Goal: Information Seeking & Learning: Compare options

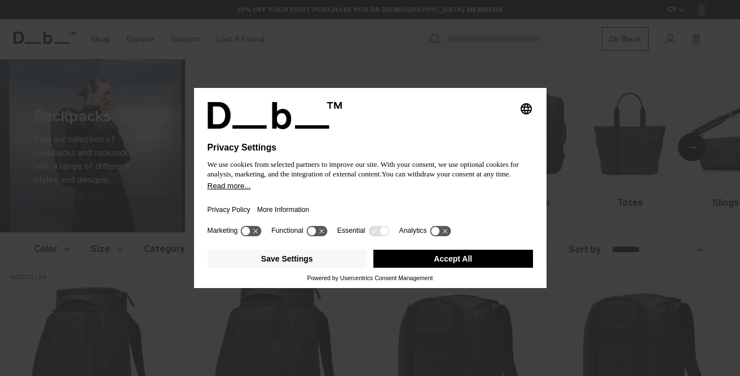
click at [466, 261] on button "Accept All" at bounding box center [453, 259] width 160 height 18
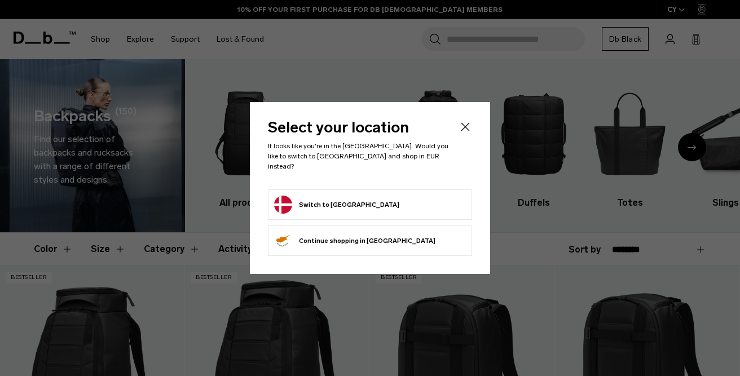
click at [363, 196] on form "Switch to Denmark" at bounding box center [370, 205] width 192 height 18
click at [307, 200] on button "Switch to Denmark" at bounding box center [336, 205] width 125 height 18
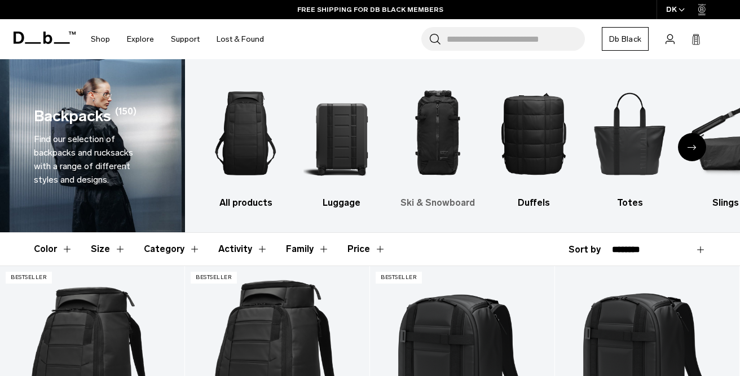
click at [440, 132] on img "3 / 10" at bounding box center [438, 133] width 76 height 114
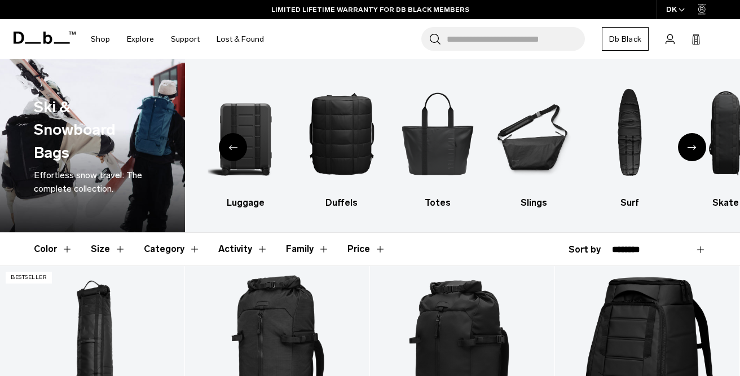
click at [254, 249] on button "Activity" at bounding box center [243, 249] width 50 height 33
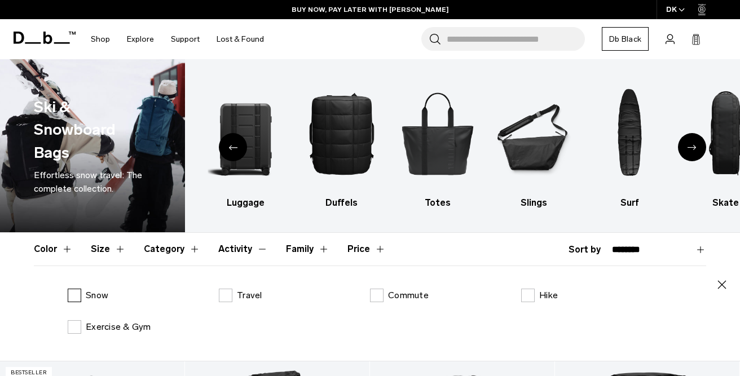
click at [76, 296] on label "Snow" at bounding box center [88, 296] width 41 height 14
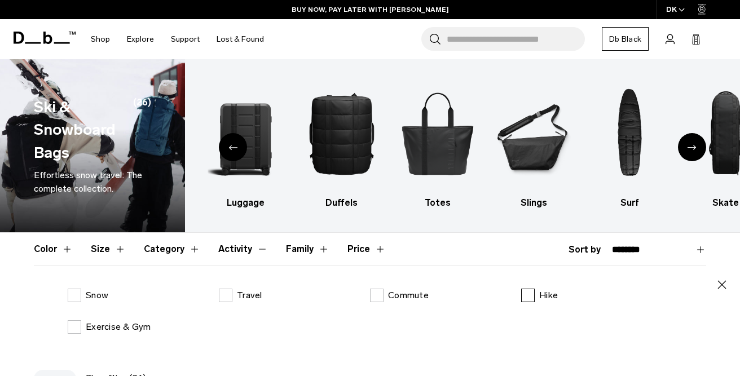
click at [527, 297] on label "Hike" at bounding box center [539, 296] width 37 height 14
click at [728, 284] on icon "button" at bounding box center [722, 285] width 14 height 14
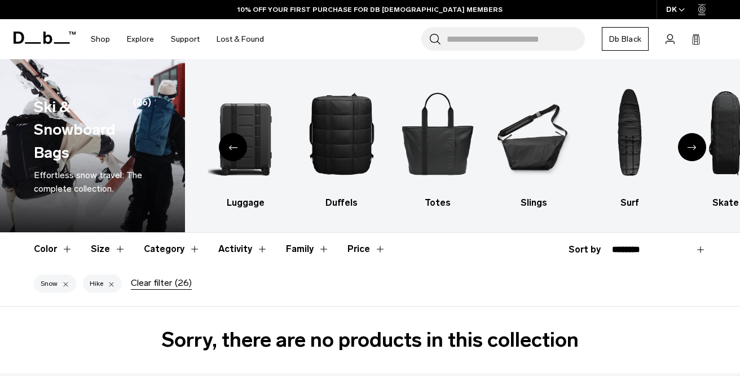
click at [111, 283] on div at bounding box center [111, 284] width 7 height 10
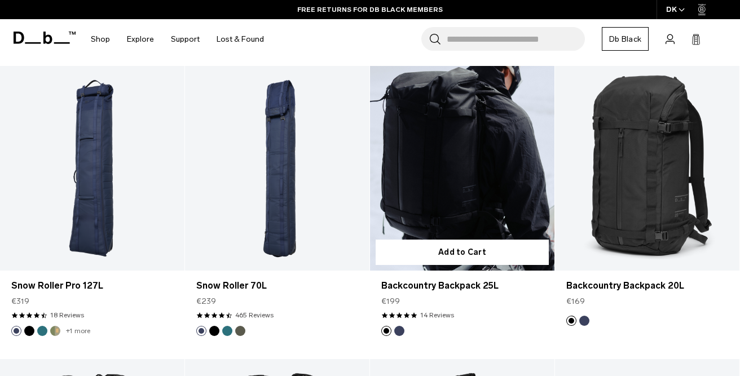
scroll to position [511, 0]
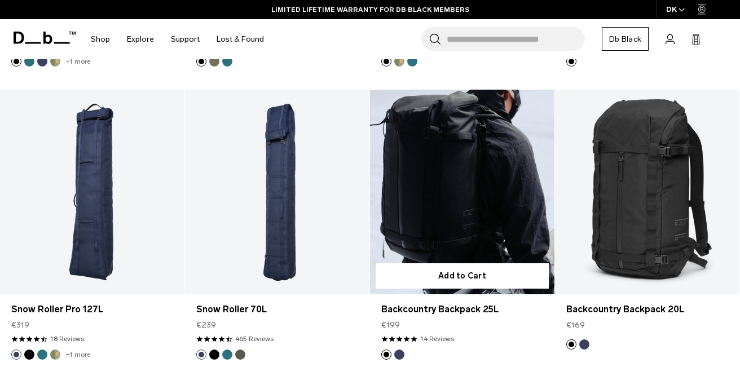
click at [425, 140] on link "Backcountry Backpack 25L" at bounding box center [462, 192] width 184 height 205
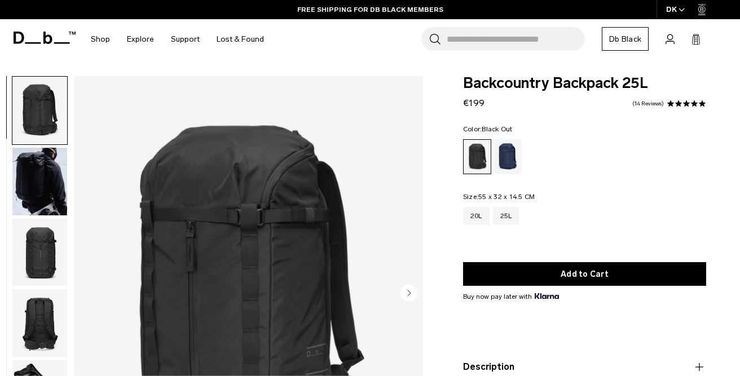
click at [41, 178] on img "button" at bounding box center [39, 182] width 55 height 68
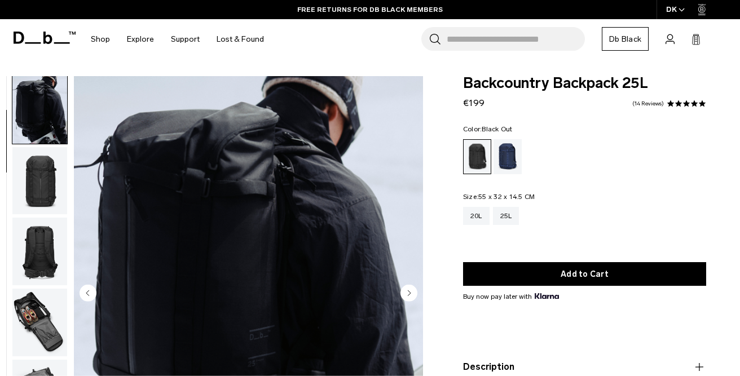
click at [36, 187] on img "button" at bounding box center [39, 181] width 55 height 68
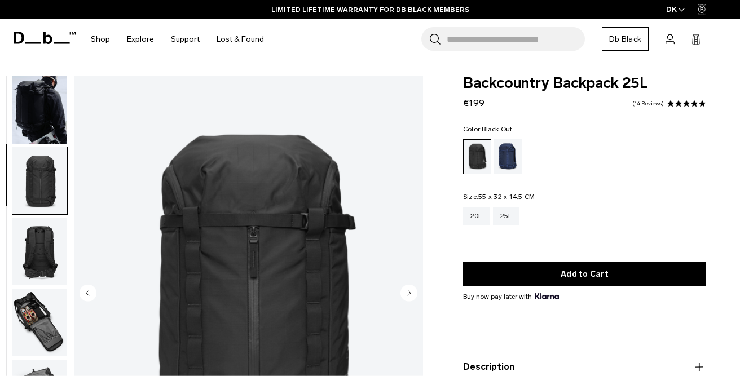
scroll to position [143, 0]
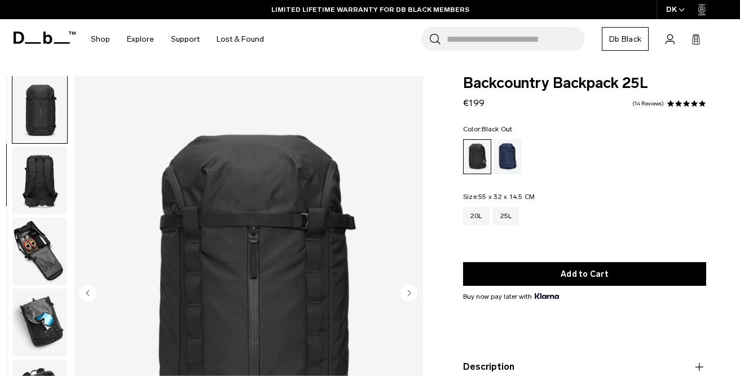
click at [52, 192] on img "button" at bounding box center [39, 181] width 55 height 68
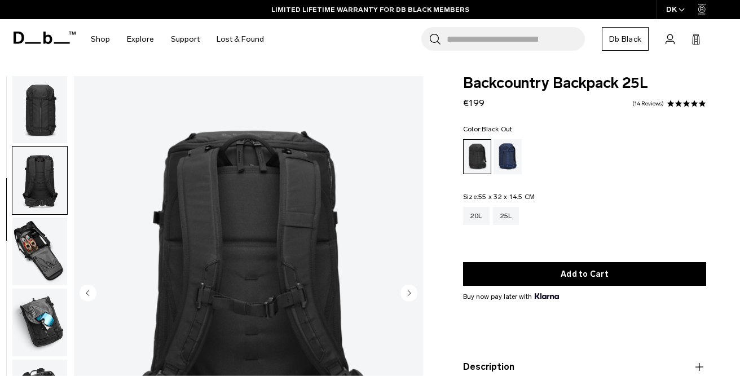
scroll to position [214, 0]
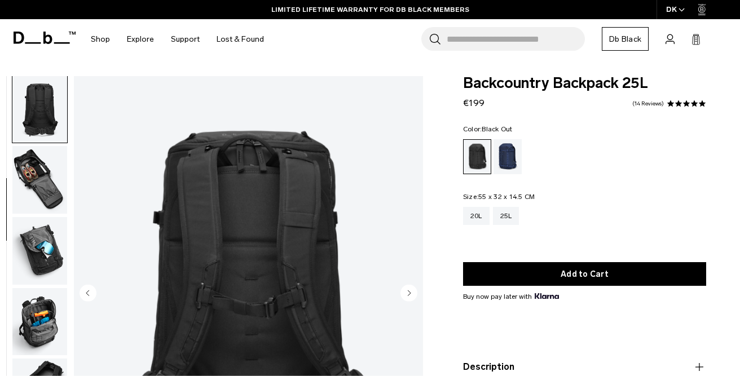
click at [49, 188] on img "button" at bounding box center [39, 180] width 55 height 68
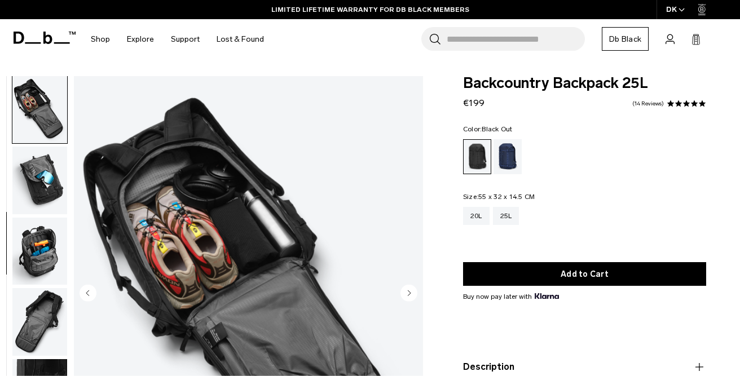
scroll to position [286, 0]
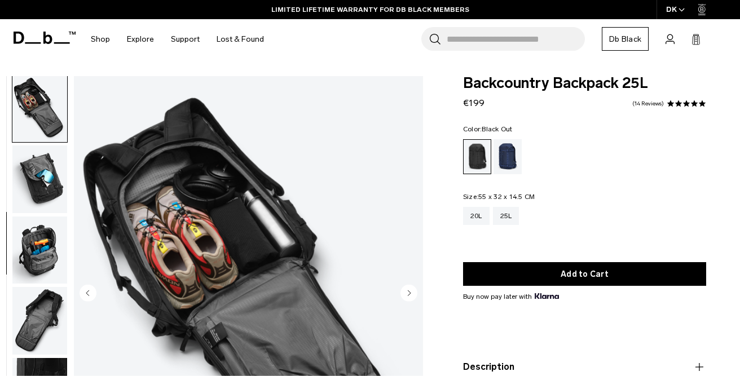
click at [49, 188] on img "button" at bounding box center [39, 180] width 55 height 68
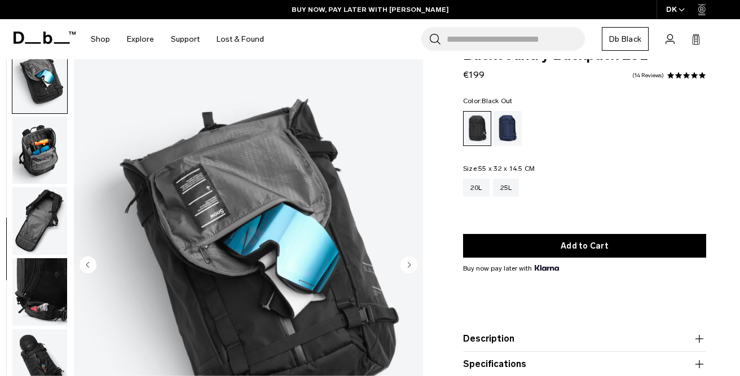
scroll to position [28, 0]
click at [36, 155] on img "button" at bounding box center [39, 151] width 55 height 68
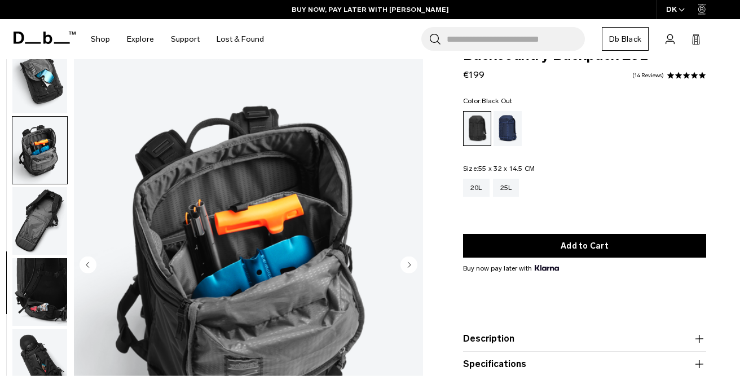
scroll to position [419, 0]
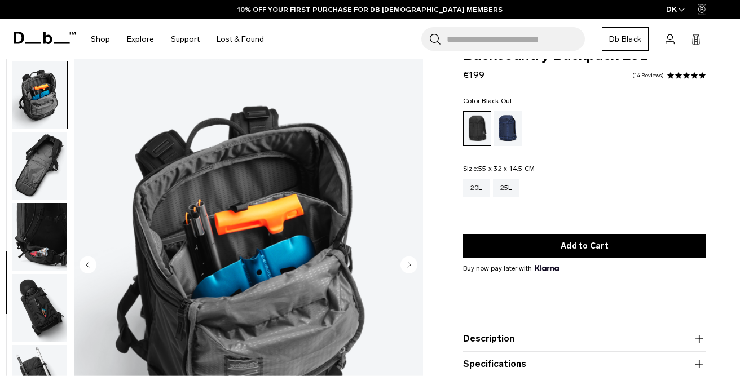
click at [50, 173] on img "button" at bounding box center [39, 166] width 55 height 68
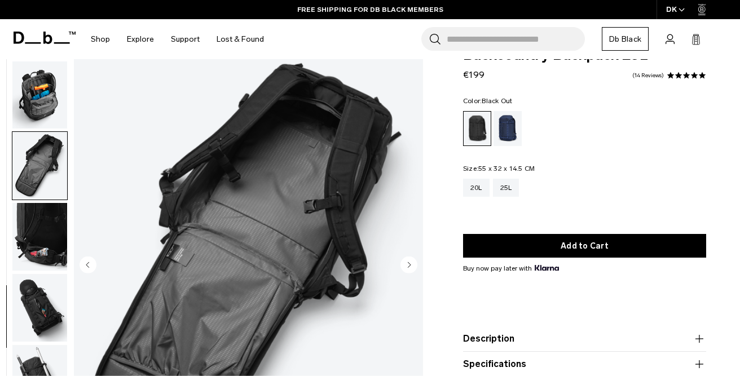
click at [50, 232] on img "button" at bounding box center [39, 237] width 55 height 68
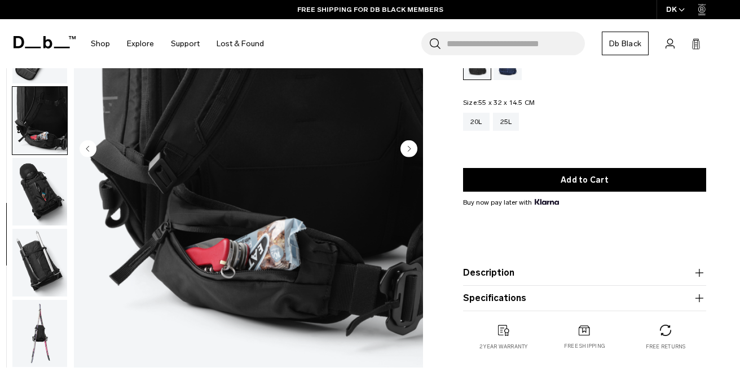
scroll to position [149, 0]
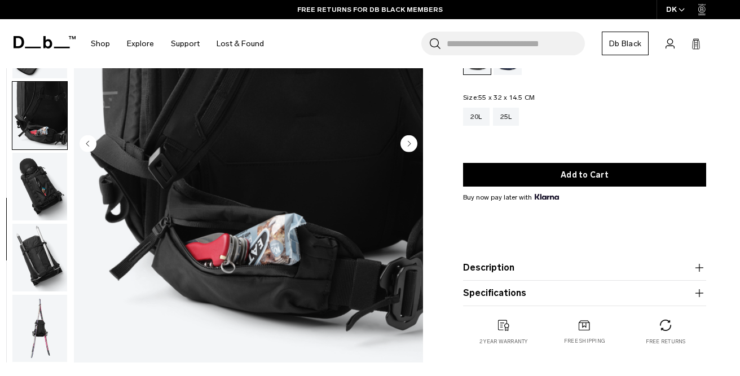
click at [54, 187] on img "button" at bounding box center [39, 187] width 55 height 68
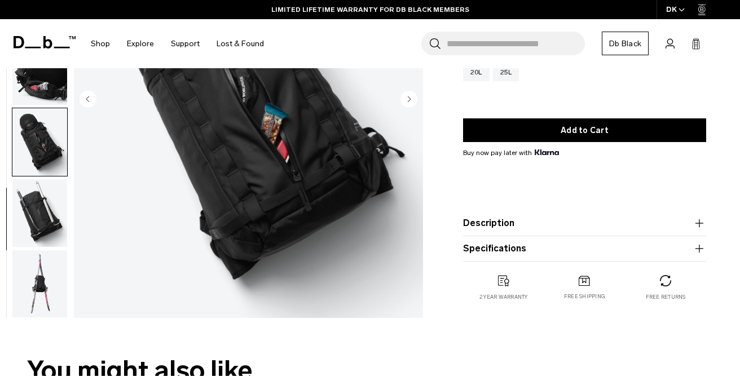
scroll to position [205, 0]
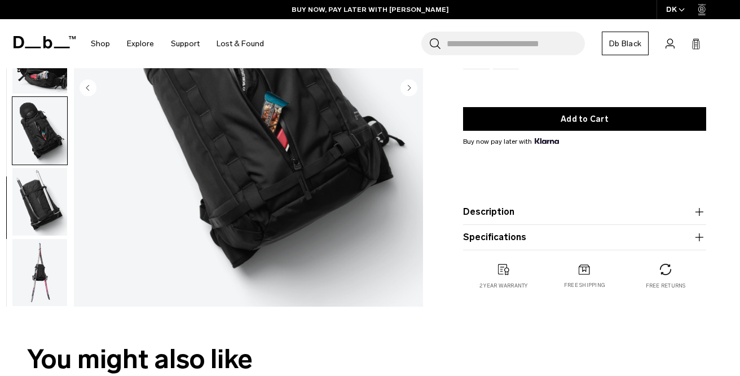
click at [43, 193] on img "button" at bounding box center [39, 202] width 55 height 68
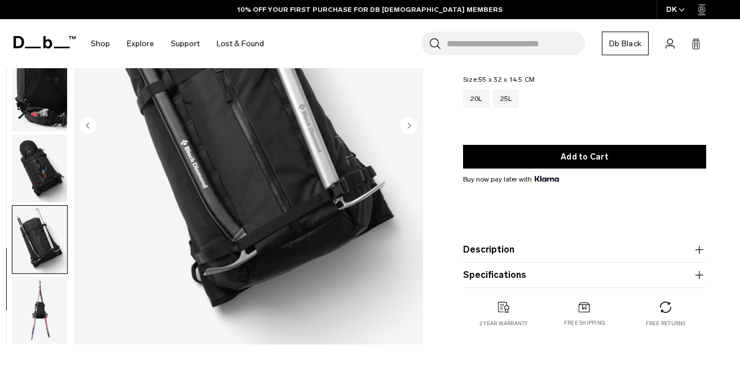
scroll to position [221, 0]
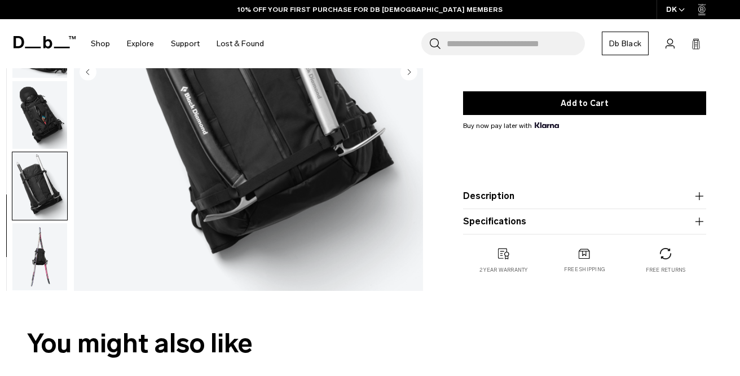
click at [43, 248] on img "button" at bounding box center [39, 257] width 55 height 68
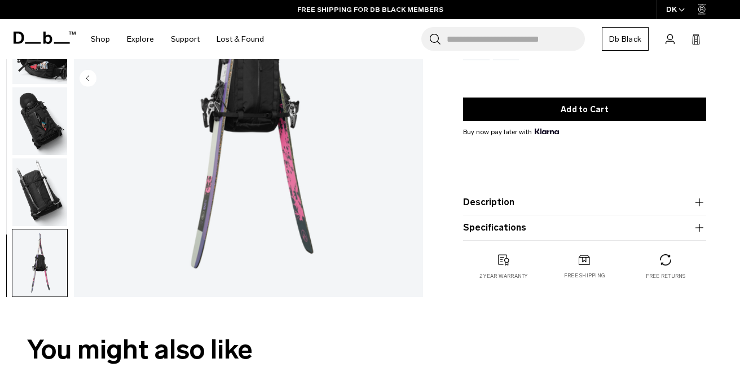
scroll to position [214, 0]
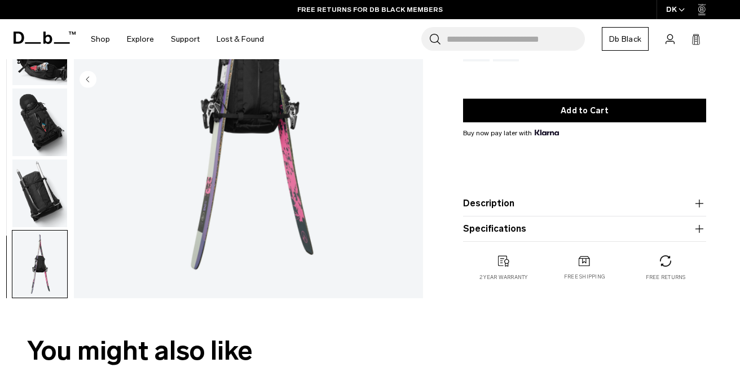
click at [701, 202] on icon "button" at bounding box center [700, 204] width 14 height 14
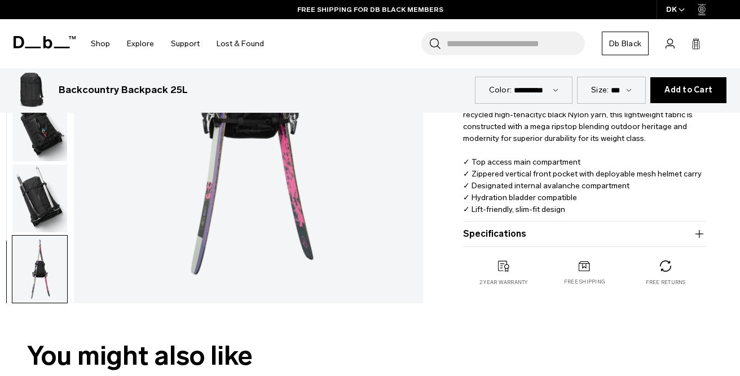
scroll to position [287, 0]
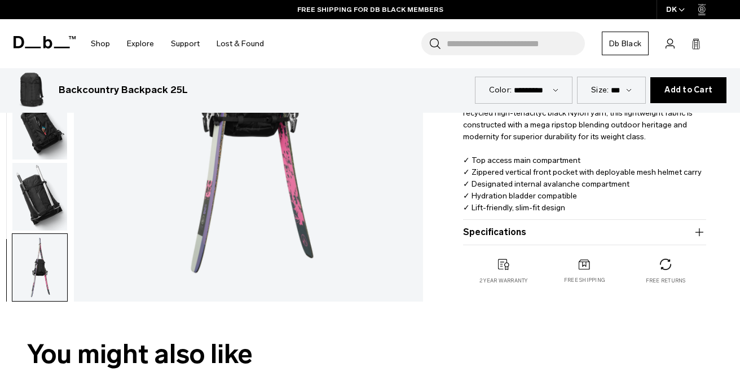
click at [697, 231] on icon "button" at bounding box center [700, 233] width 14 height 14
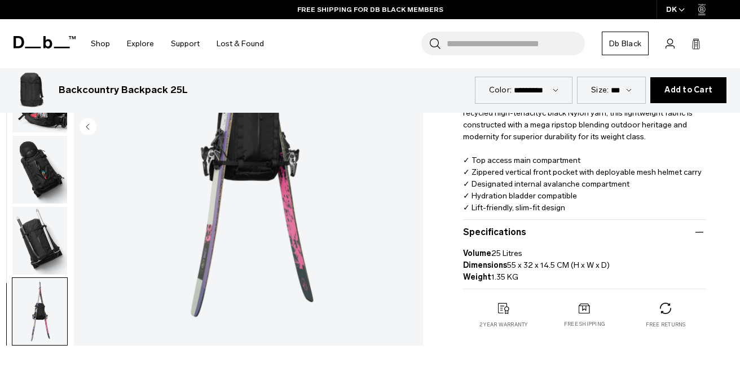
click at [697, 231] on icon "button" at bounding box center [700, 233] width 14 height 14
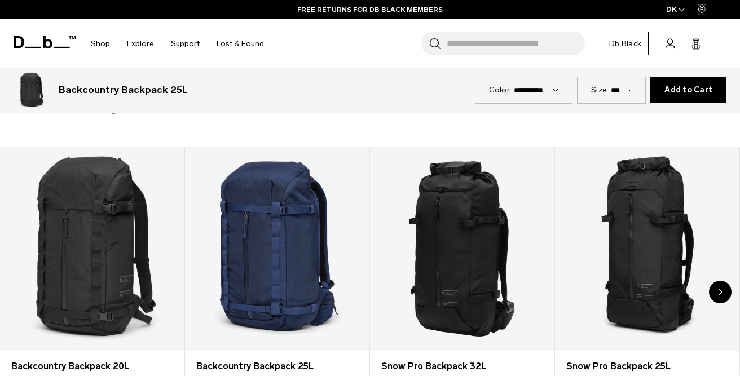
scroll to position [540, 0]
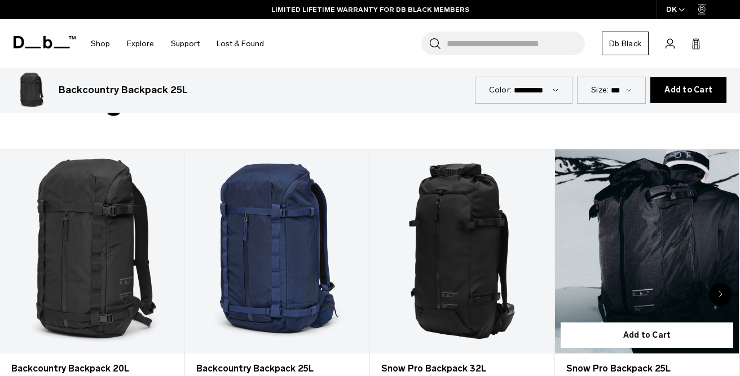
click at [659, 252] on link "Snow Pro Backpack 25L" at bounding box center [647, 251] width 184 height 204
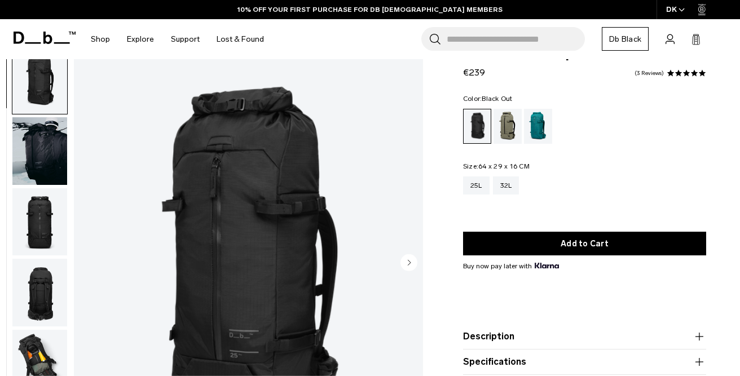
scroll to position [34, 0]
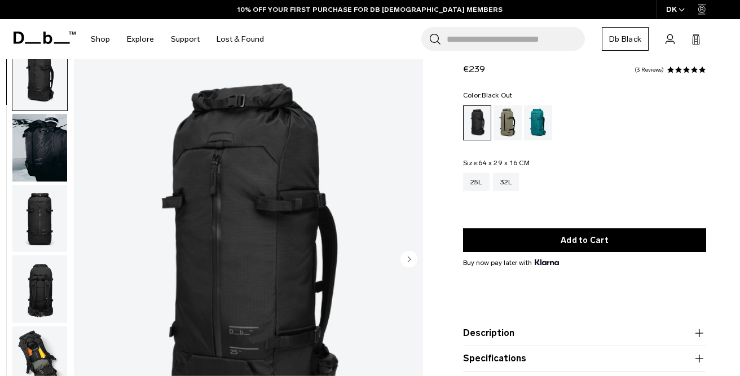
click at [50, 142] on img "button" at bounding box center [39, 148] width 55 height 68
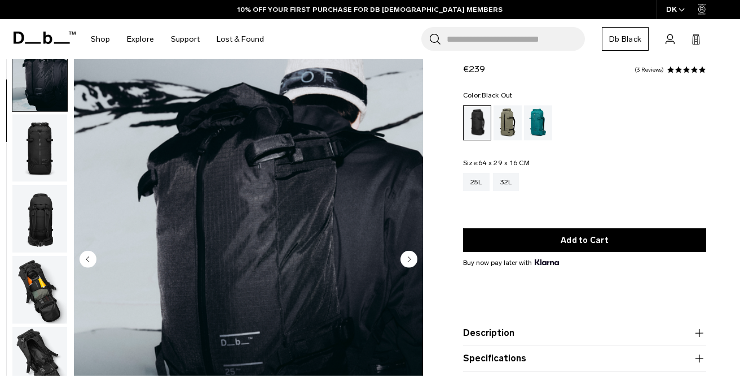
scroll to position [72, 0]
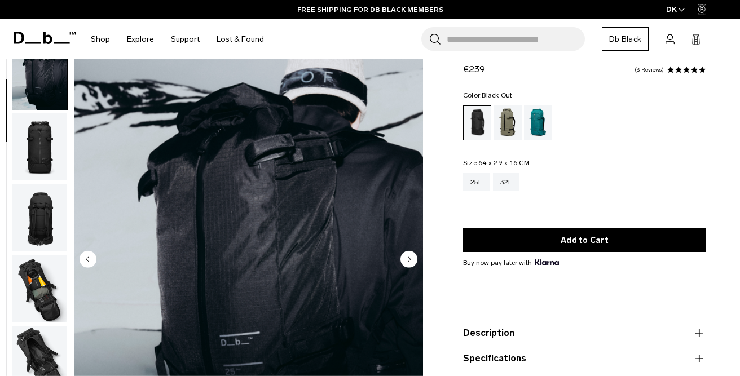
click at [46, 147] on img "button" at bounding box center [39, 147] width 55 height 68
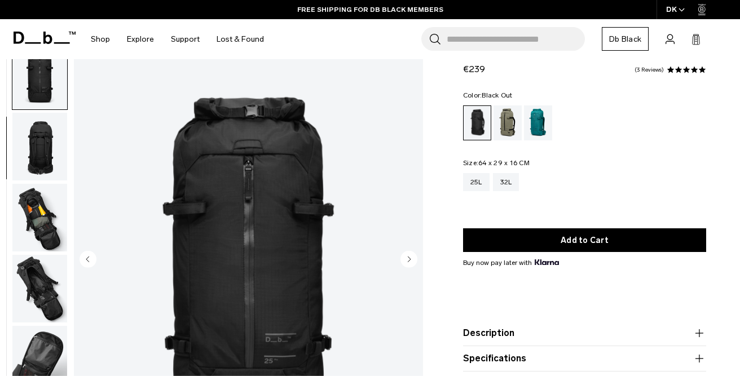
click at [46, 147] on img "button" at bounding box center [39, 147] width 55 height 68
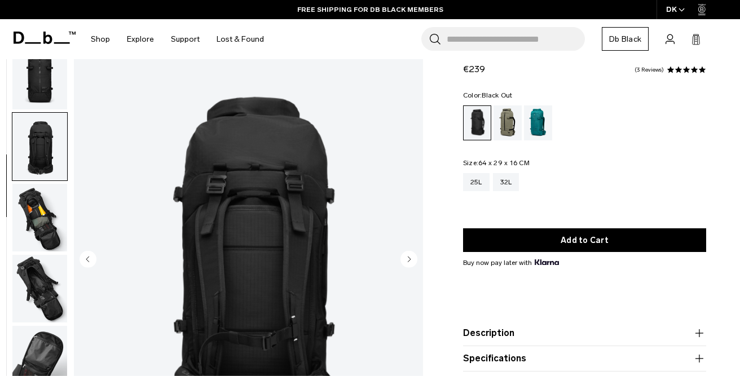
scroll to position [214, 0]
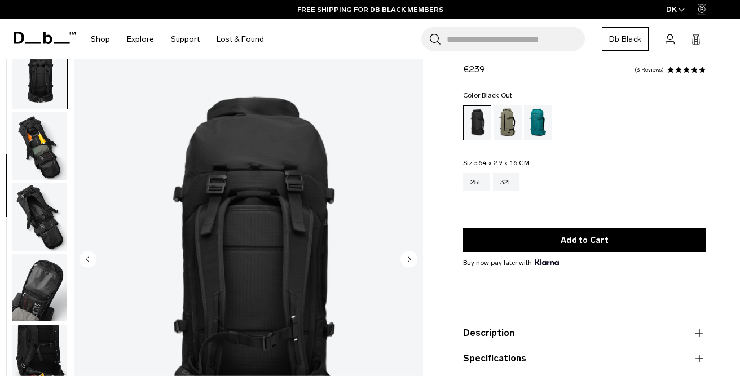
click at [46, 147] on img "button" at bounding box center [39, 146] width 55 height 68
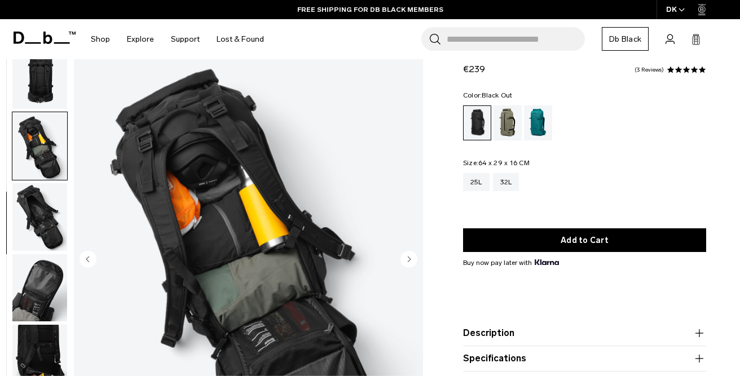
scroll to position [286, 0]
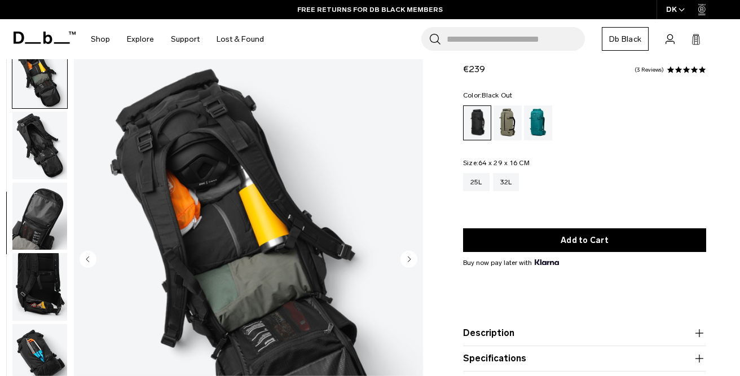
click at [46, 160] on img "button" at bounding box center [39, 146] width 55 height 68
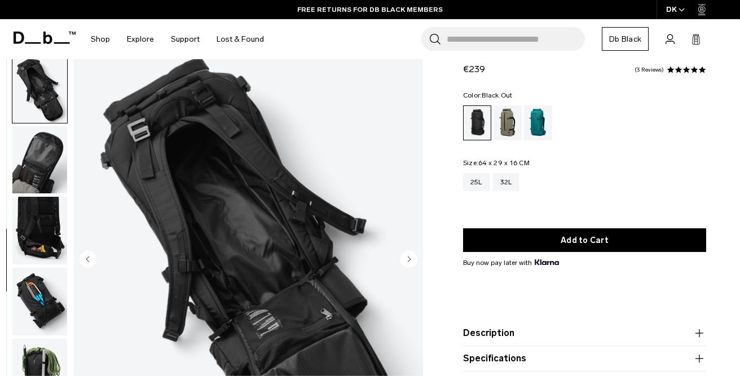
scroll to position [348, 0]
click at [45, 171] on img "button" at bounding box center [39, 160] width 55 height 68
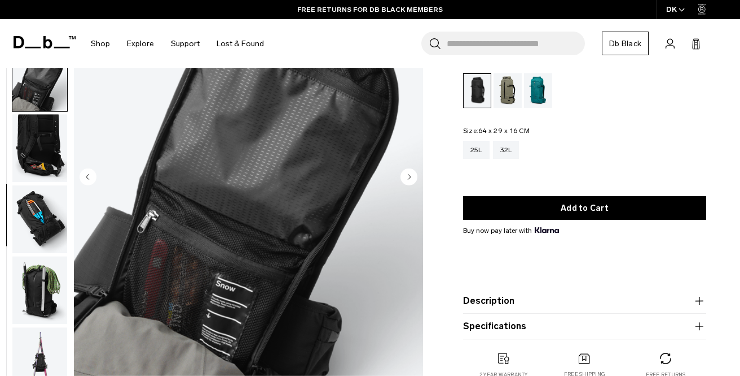
scroll to position [145, 0]
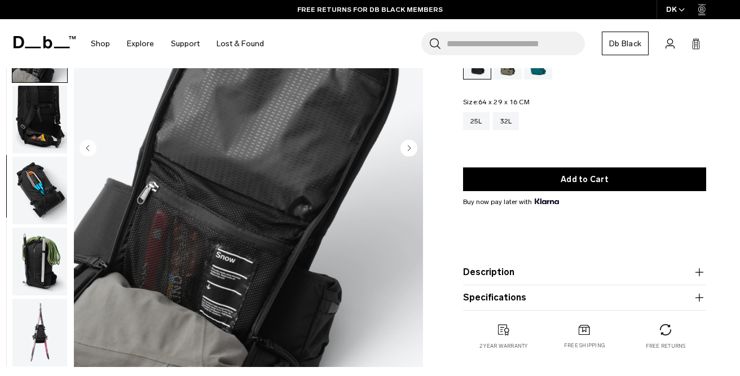
click at [42, 131] on img "button" at bounding box center [39, 120] width 55 height 68
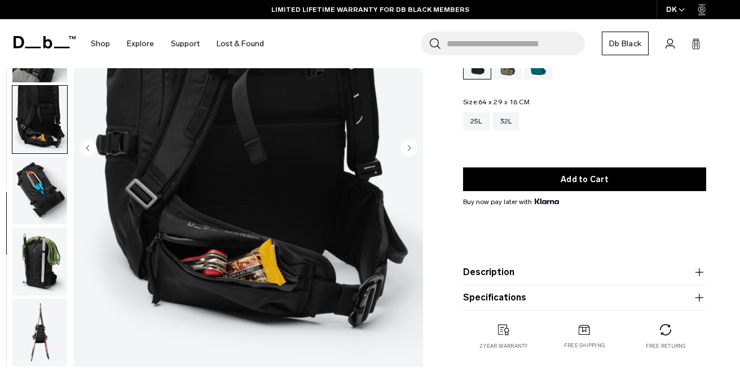
click at [51, 184] on img "button" at bounding box center [39, 191] width 55 height 68
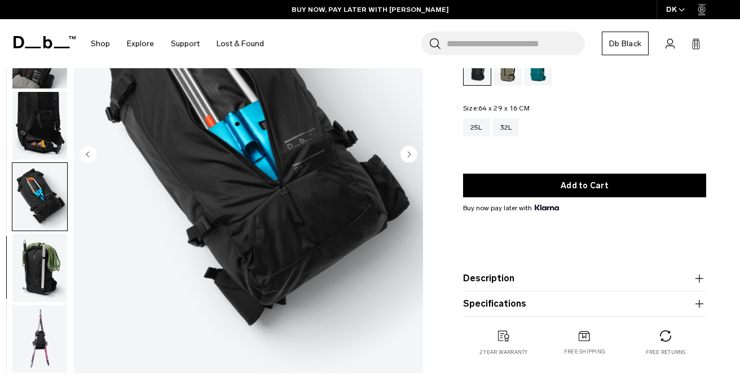
scroll to position [142, 0]
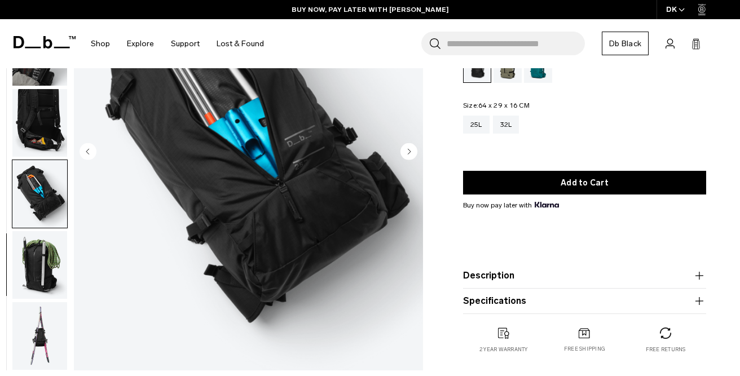
click at [41, 262] on img "button" at bounding box center [39, 265] width 55 height 68
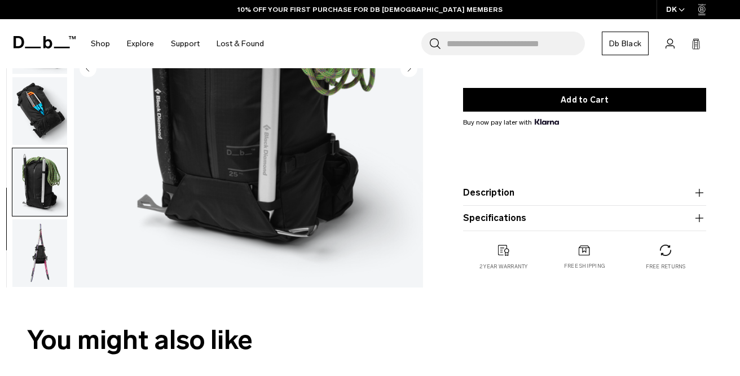
scroll to position [238, 0]
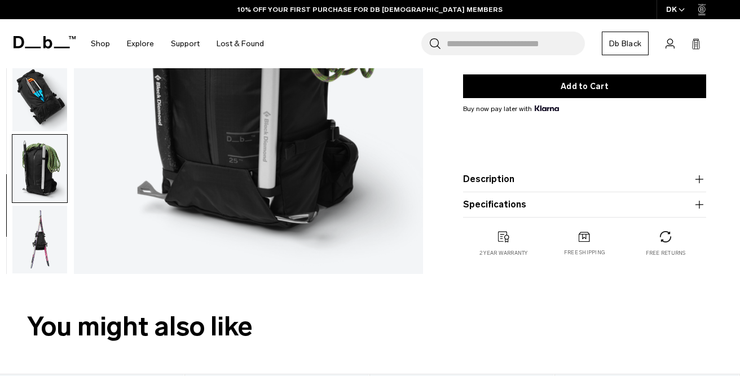
click at [42, 239] on img "button" at bounding box center [39, 240] width 55 height 68
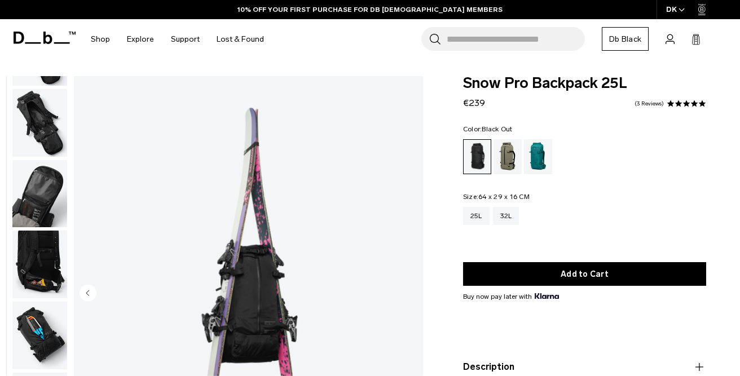
scroll to position [0, 0]
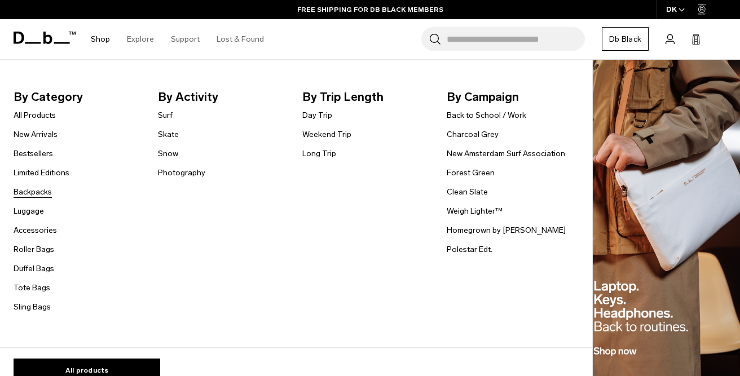
click at [44, 193] on link "Backpacks" at bounding box center [33, 192] width 38 height 12
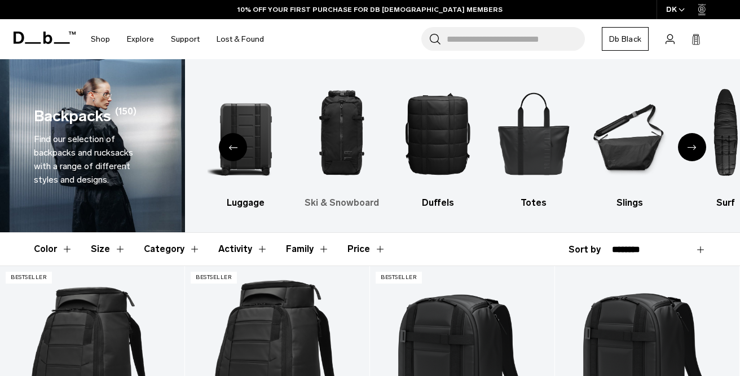
click at [355, 162] on img "3 / 10" at bounding box center [341, 133] width 76 height 114
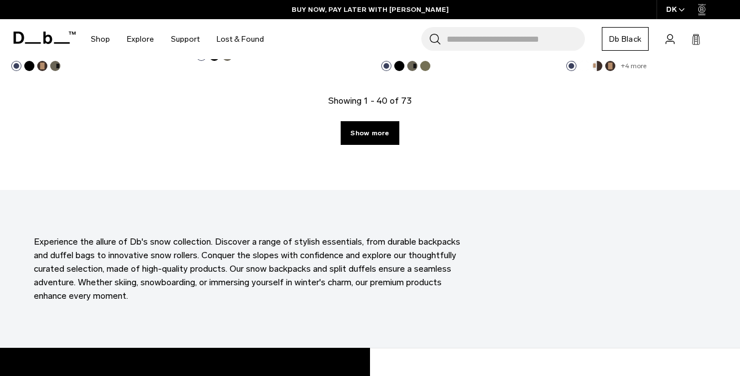
scroll to position [3101, 0]
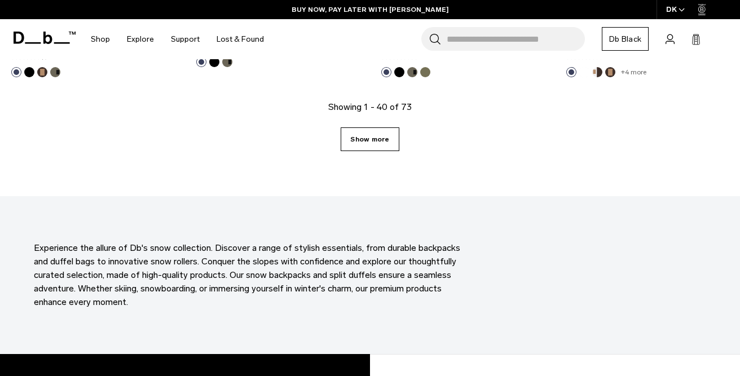
click at [371, 136] on link "Show more" at bounding box center [370, 139] width 58 height 24
